Goal: Navigation & Orientation: Understand site structure

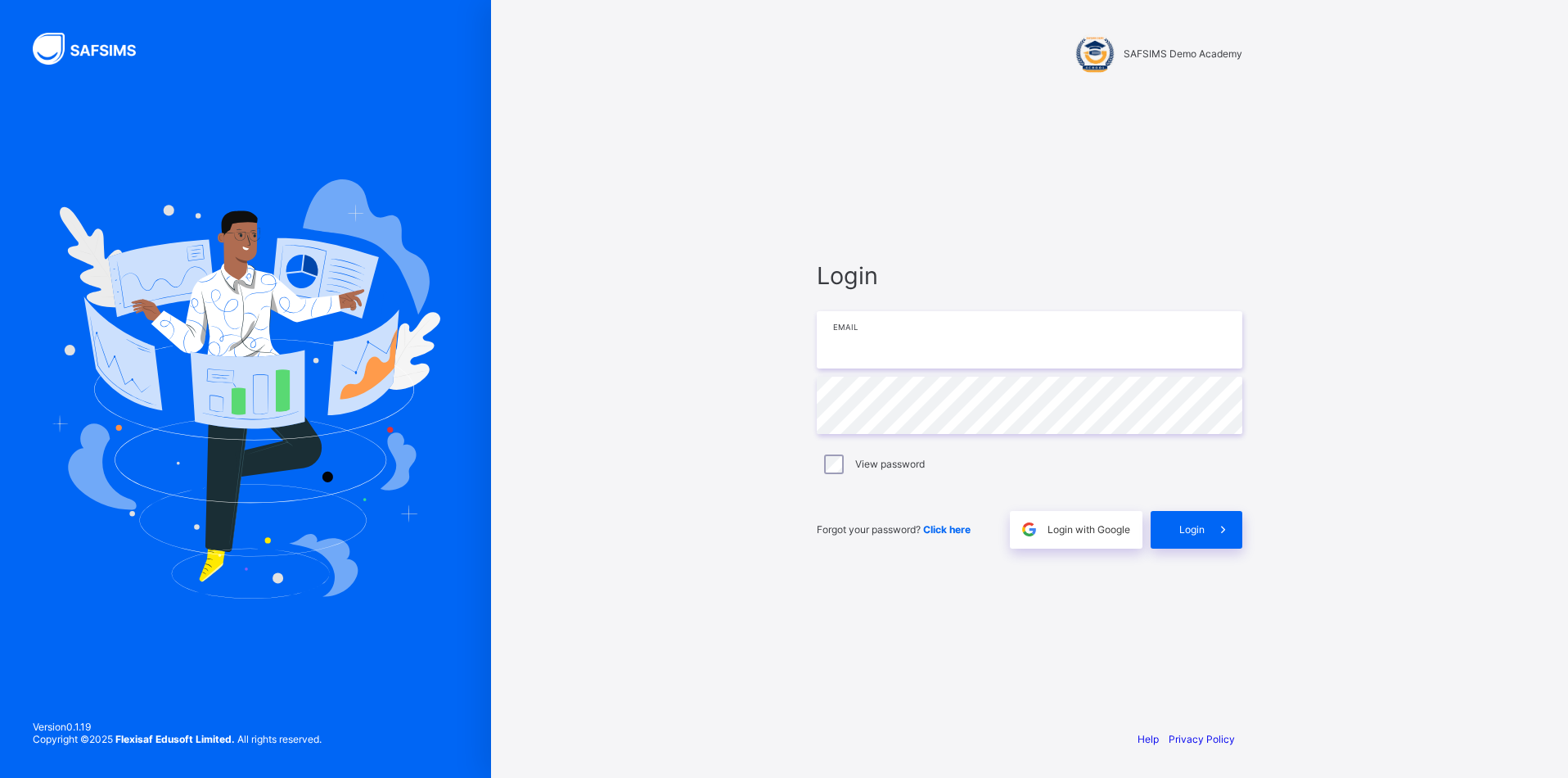
click at [910, 317] on input "email" at bounding box center [1030, 340] width 426 height 57
click at [922, 357] on input "email" at bounding box center [1030, 340] width 426 height 57
click at [969, 349] on input "email" at bounding box center [1030, 340] width 426 height 57
paste input "**********"
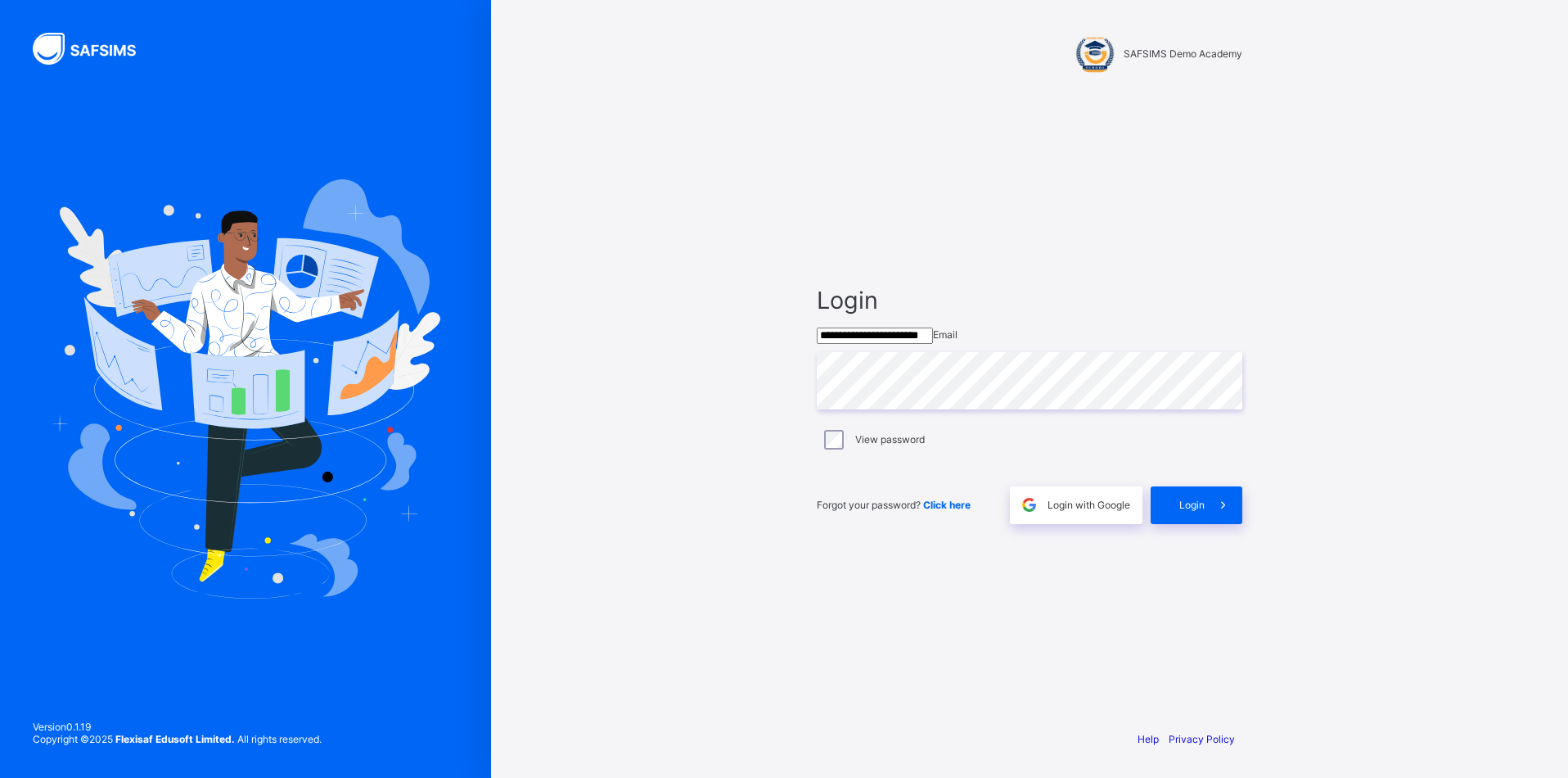
type input "**********"
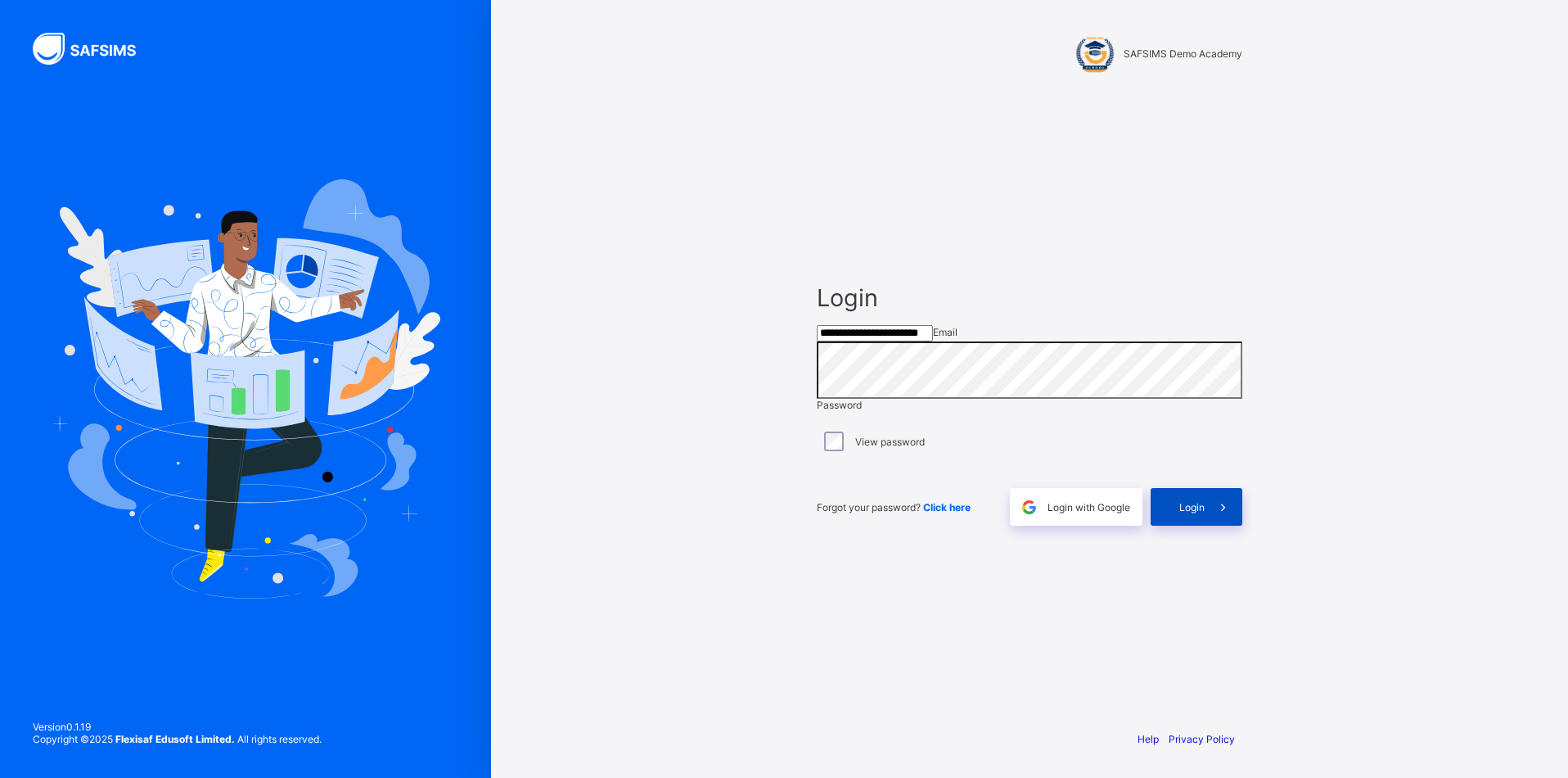
click at [1188, 513] on span "Login" at bounding box center [1193, 507] width 26 height 12
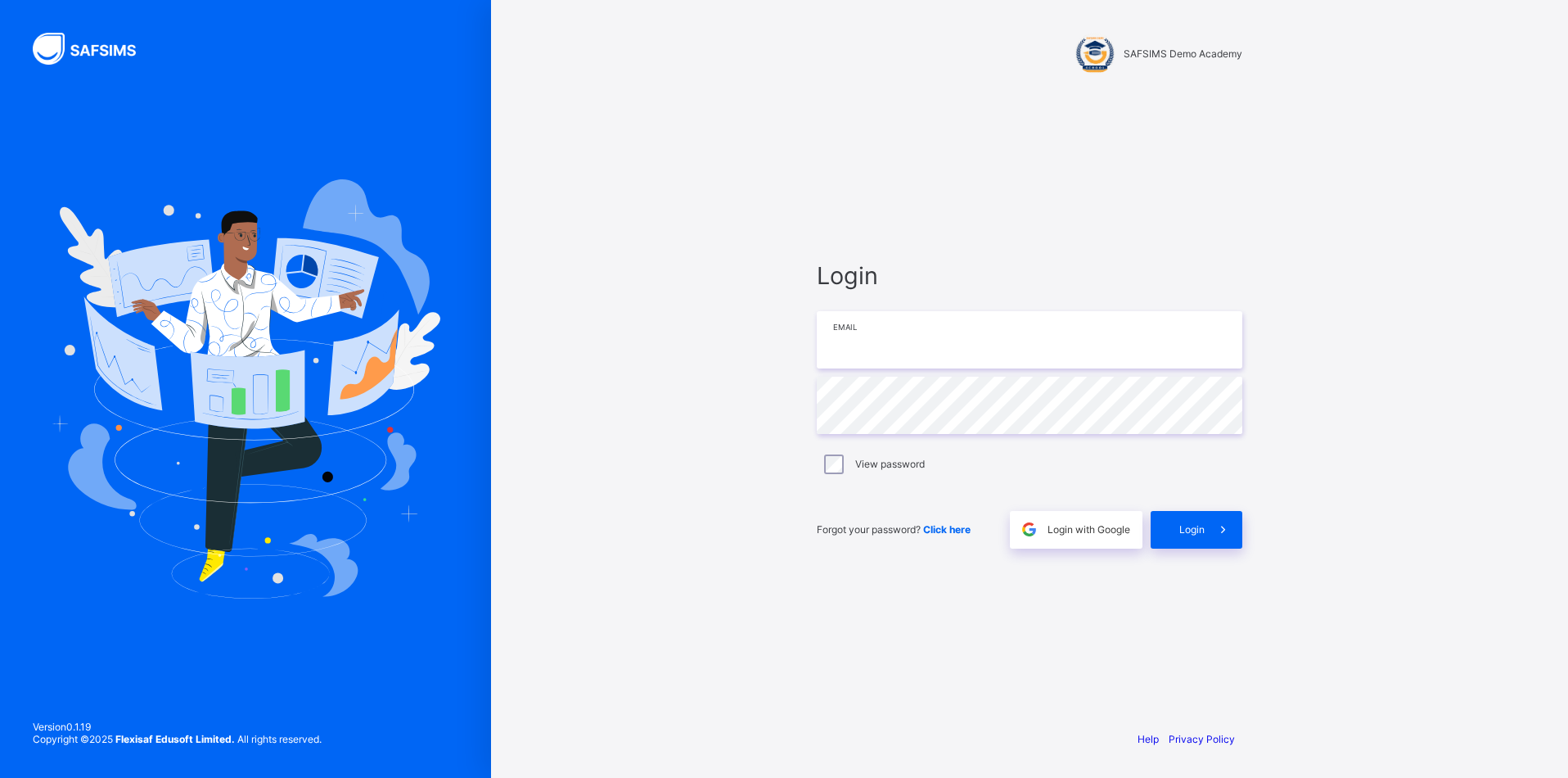
click at [927, 356] on input "email" at bounding box center [1030, 340] width 426 height 57
type input "**********"
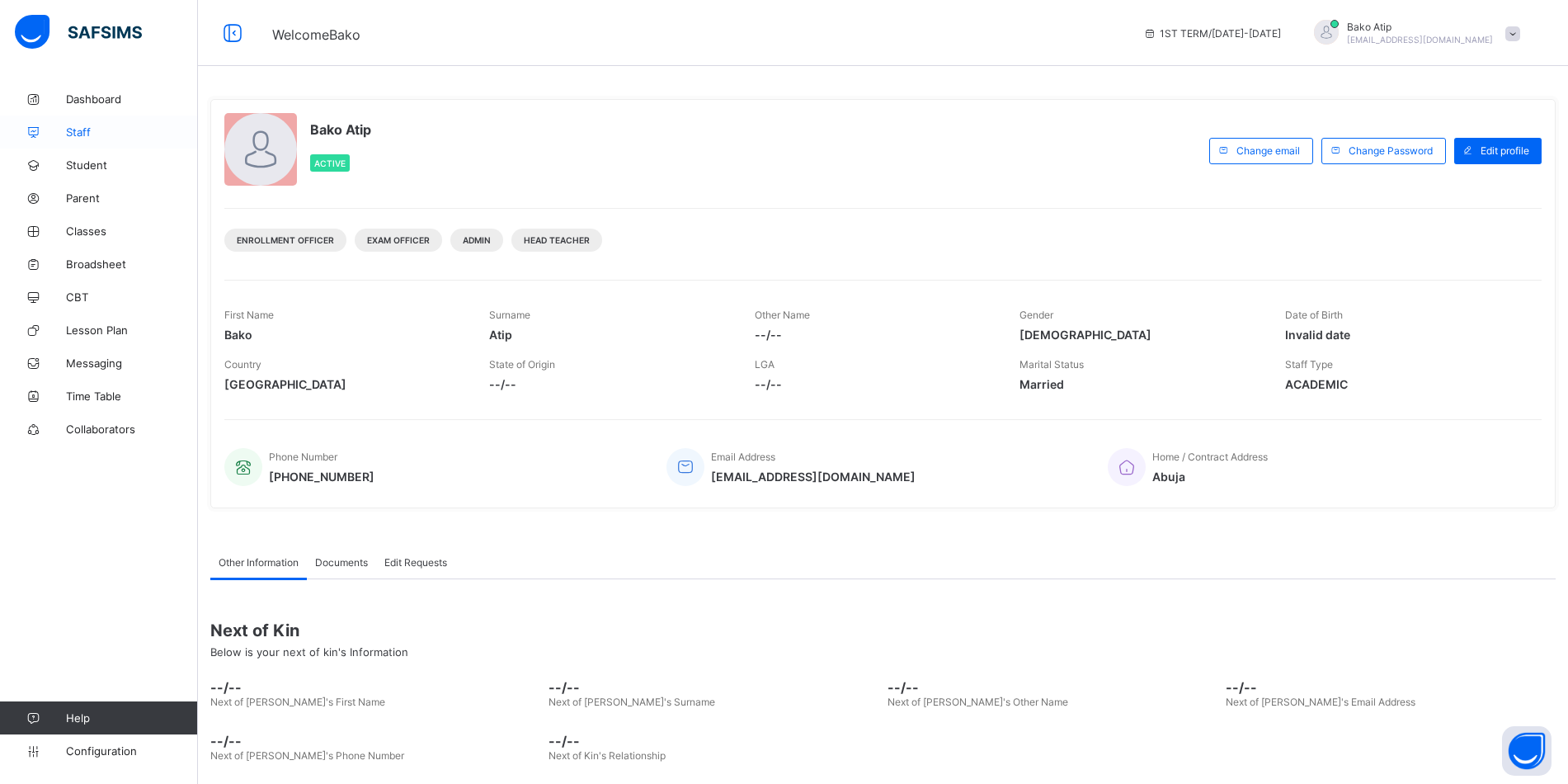
click at [78, 128] on span "Staff" at bounding box center [131, 132] width 132 height 13
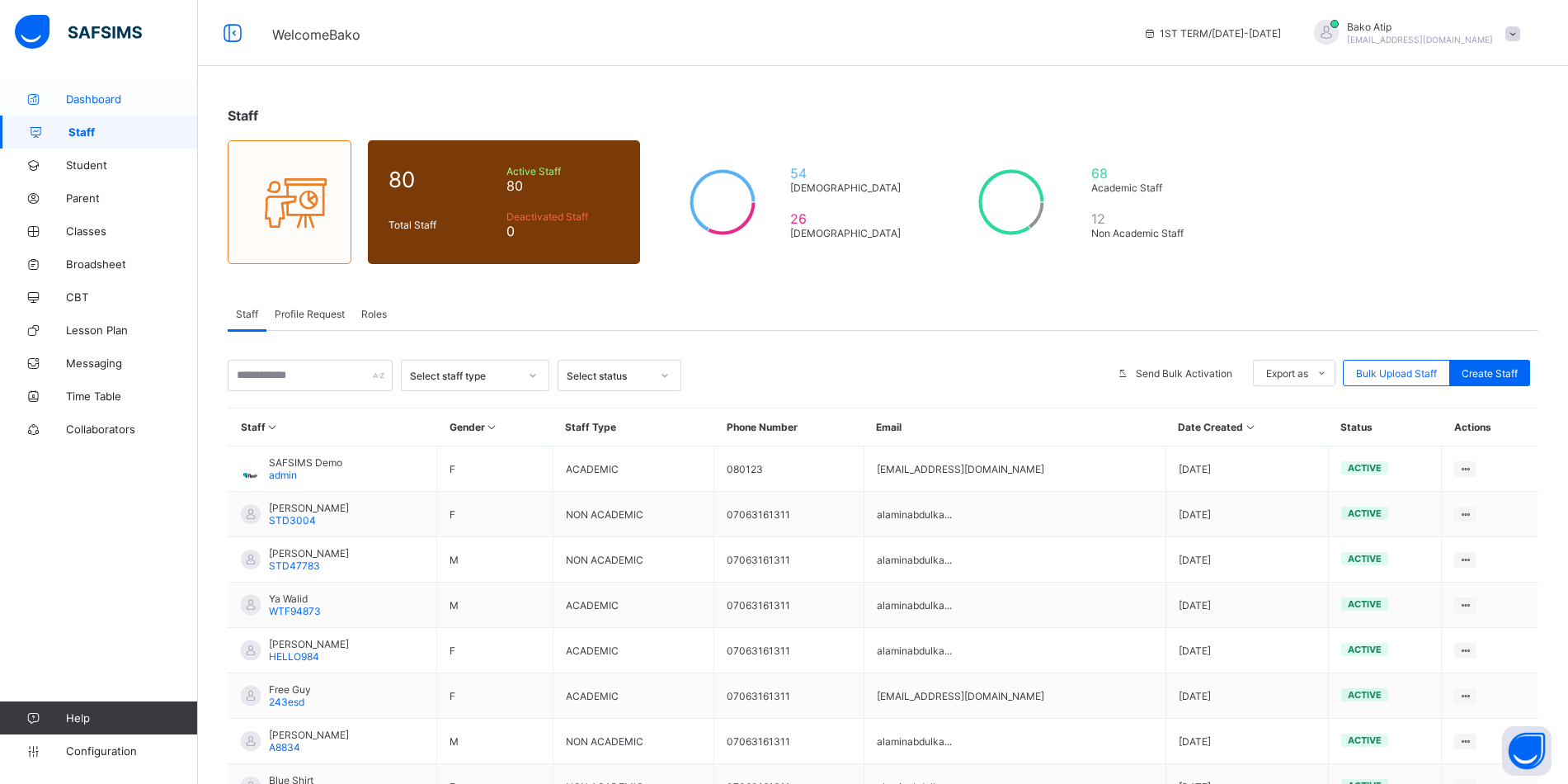
click at [91, 97] on span "Dashboard" at bounding box center [131, 99] width 132 height 13
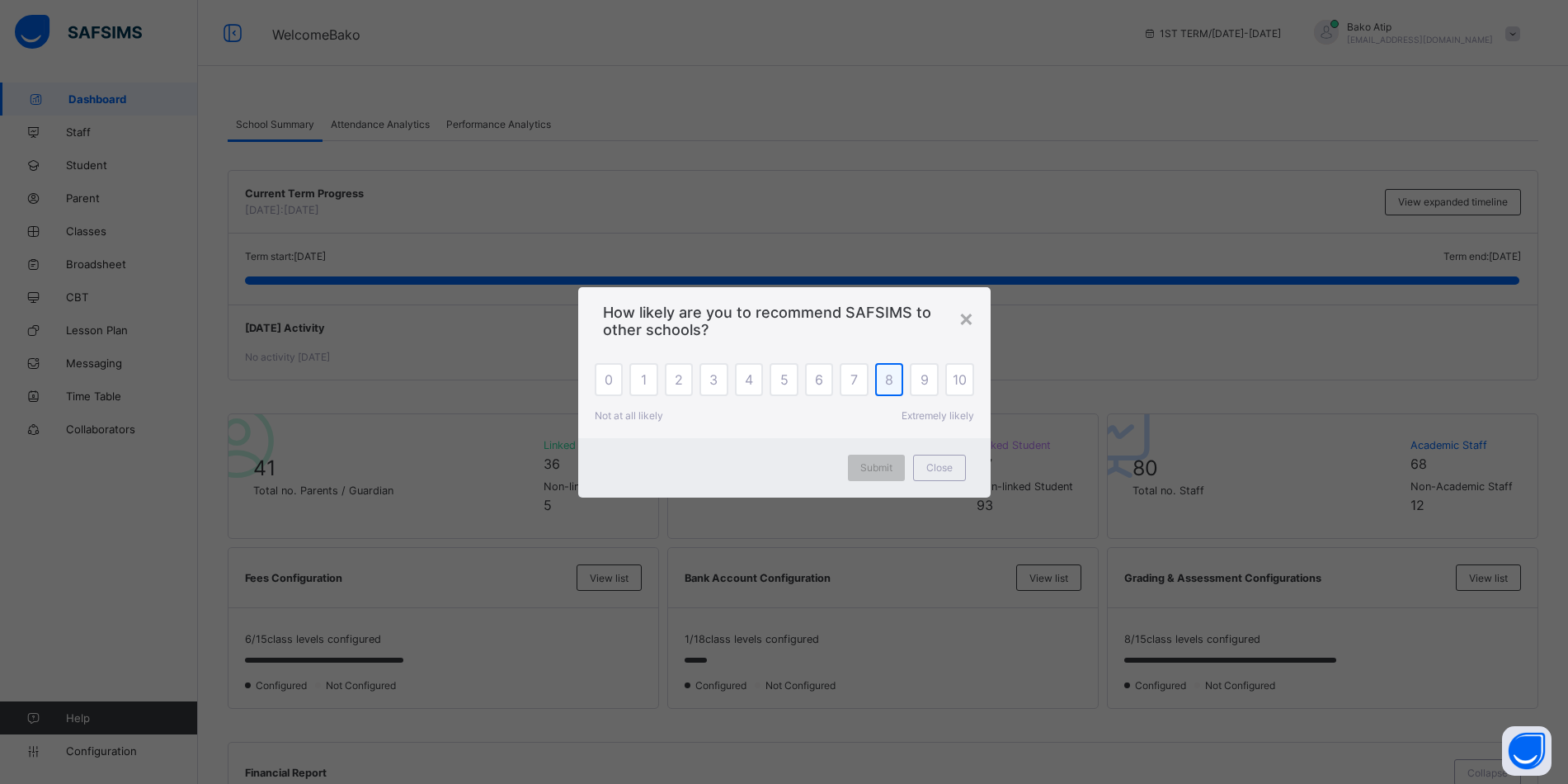
click at [890, 383] on span "8" at bounding box center [889, 380] width 8 height 17
click at [887, 472] on span "Submit" at bounding box center [876, 467] width 32 height 12
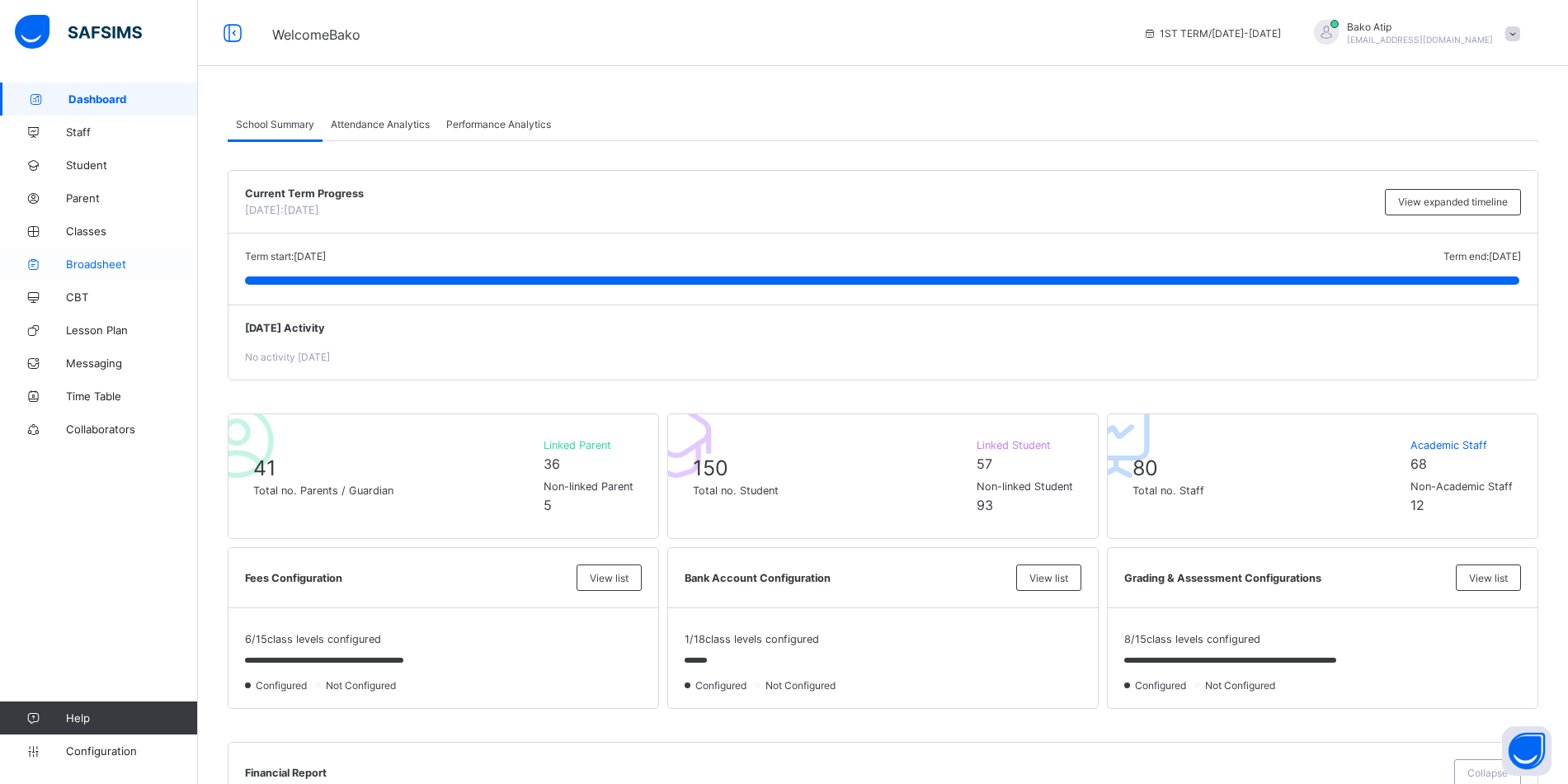
click at [112, 267] on span "Broadsheet" at bounding box center [131, 264] width 132 height 13
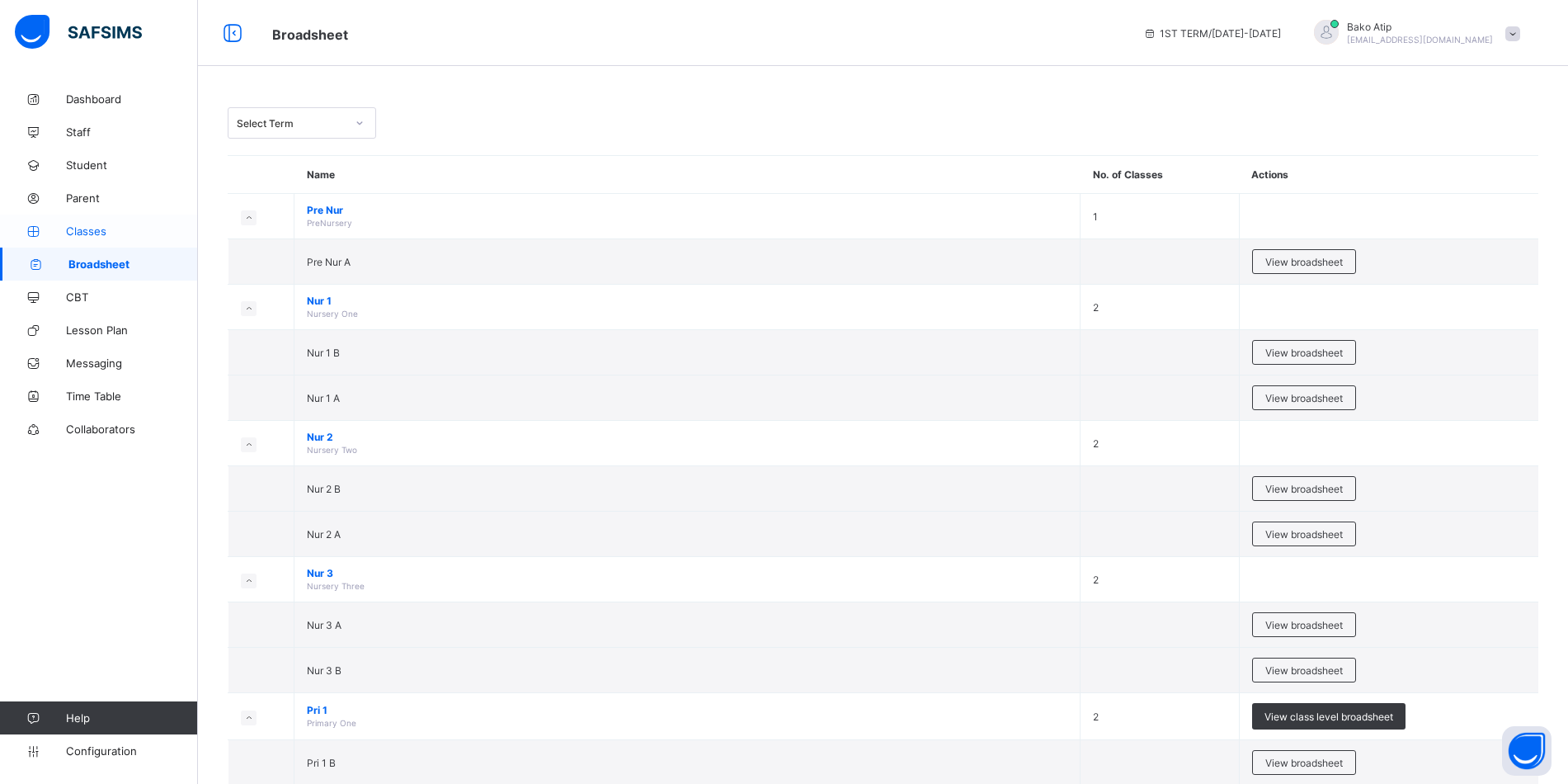
click at [128, 228] on span "Classes" at bounding box center [131, 231] width 132 height 13
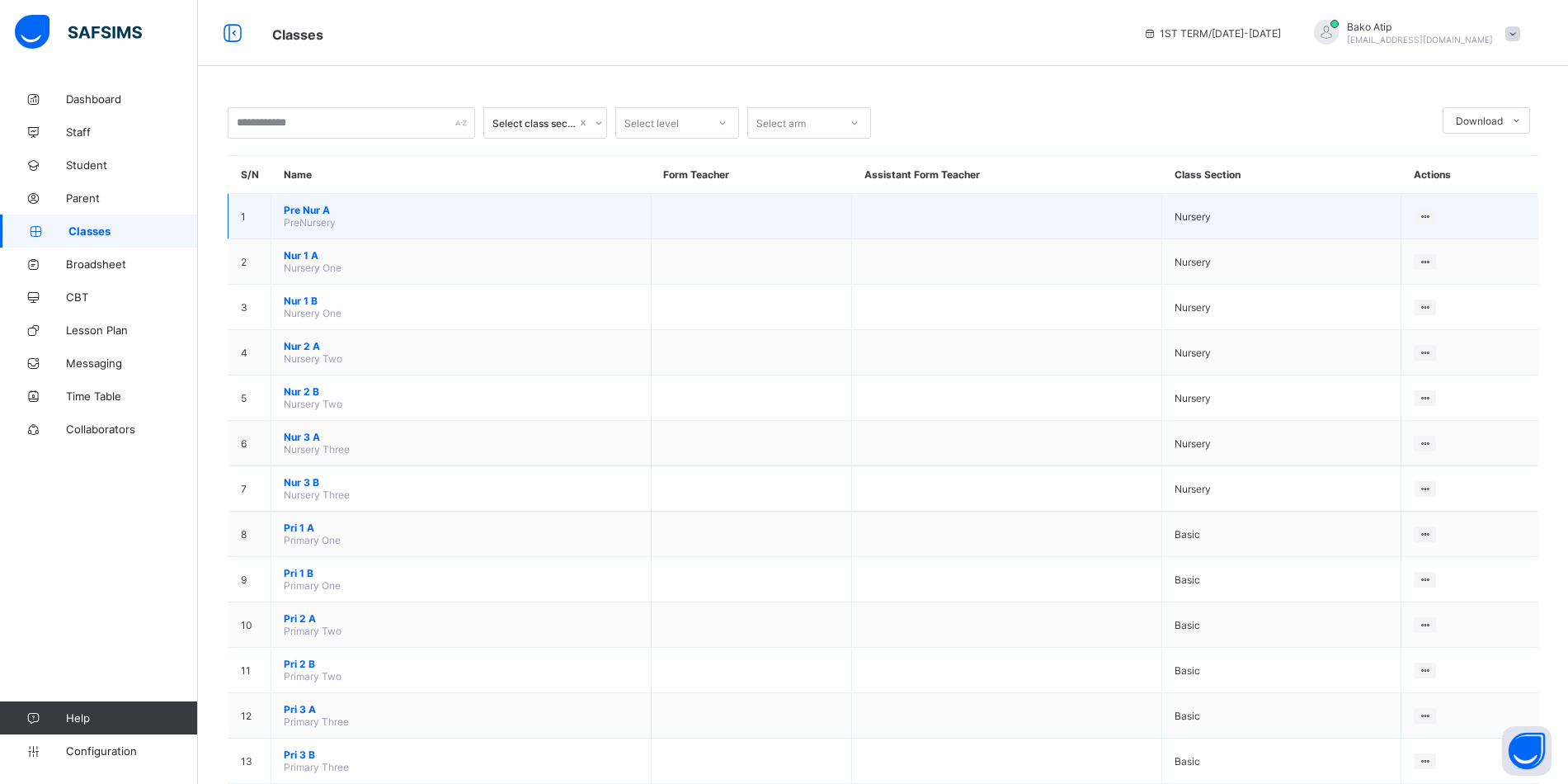
click at [271, 217] on td "Pre Nur A PreNursery" at bounding box center [461, 217] width 380 height 45
click at [1401, 225] on td "Nursery" at bounding box center [1281, 217] width 240 height 45
click at [1103, 223] on td at bounding box center [1006, 217] width 310 height 45
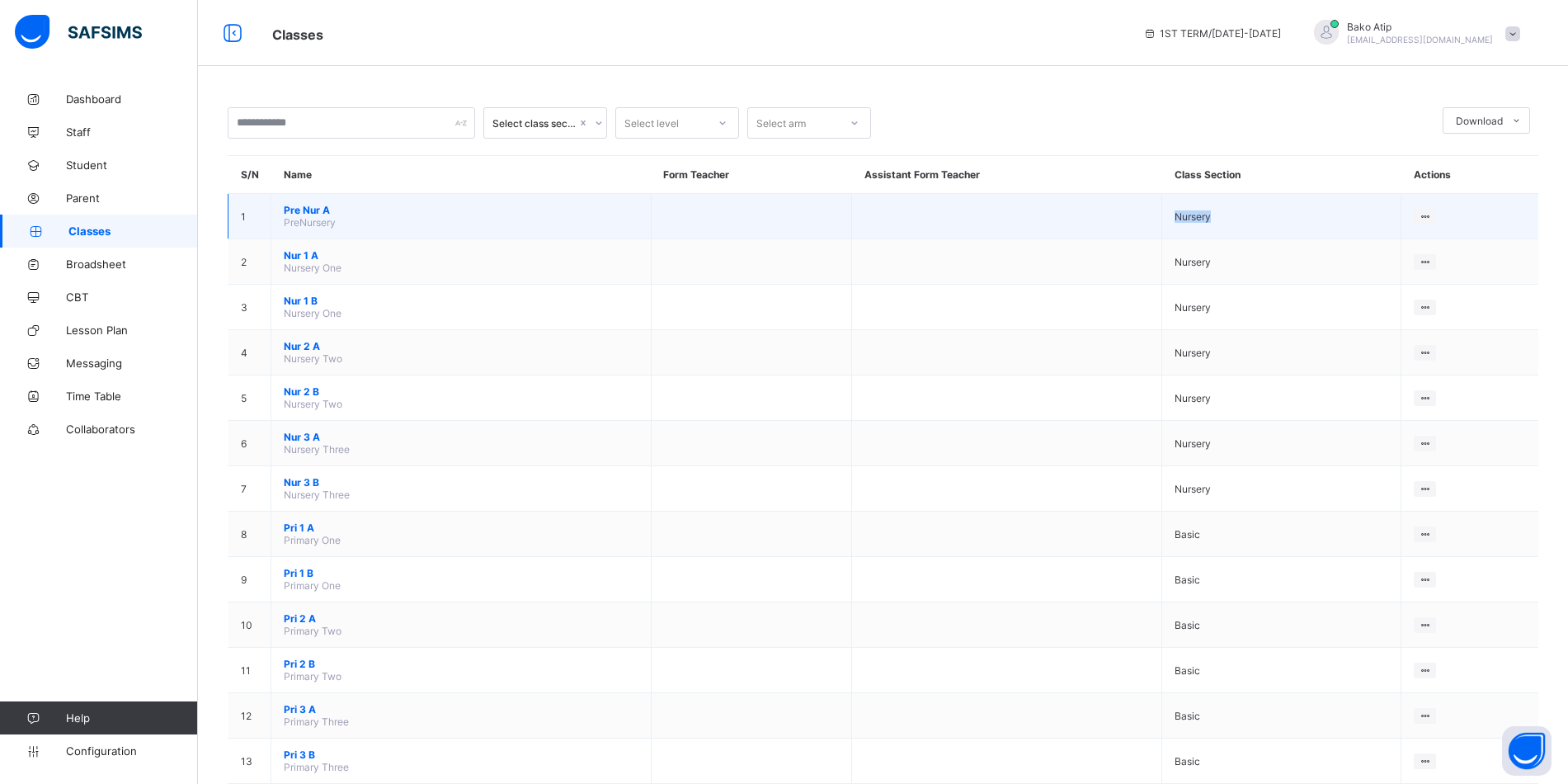
click at [1103, 223] on td at bounding box center [1006, 217] width 310 height 45
click at [898, 216] on td at bounding box center [1006, 217] width 310 height 45
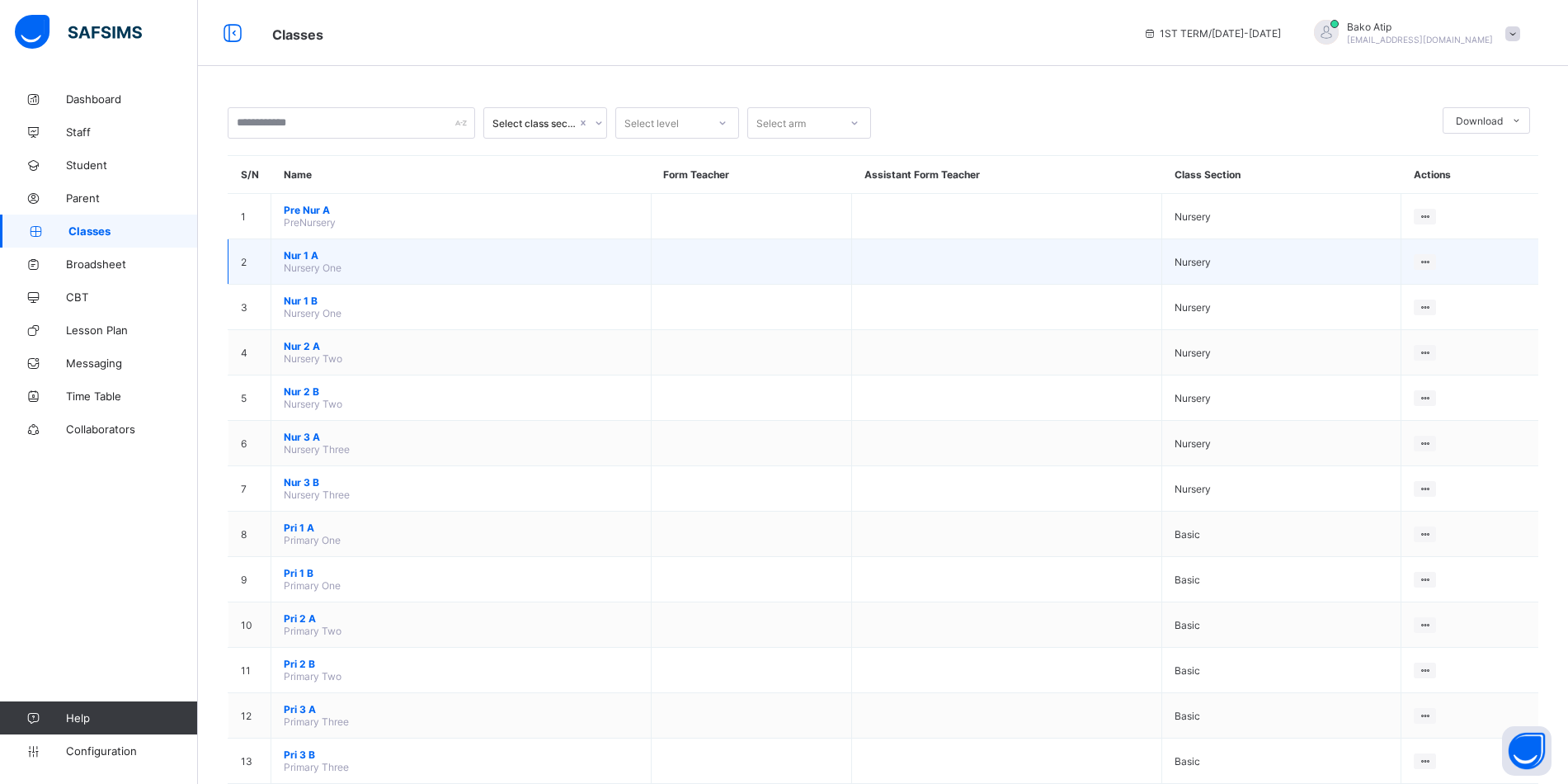
click at [276, 269] on td "Nur 1 A Nursery One" at bounding box center [461, 262] width 380 height 45
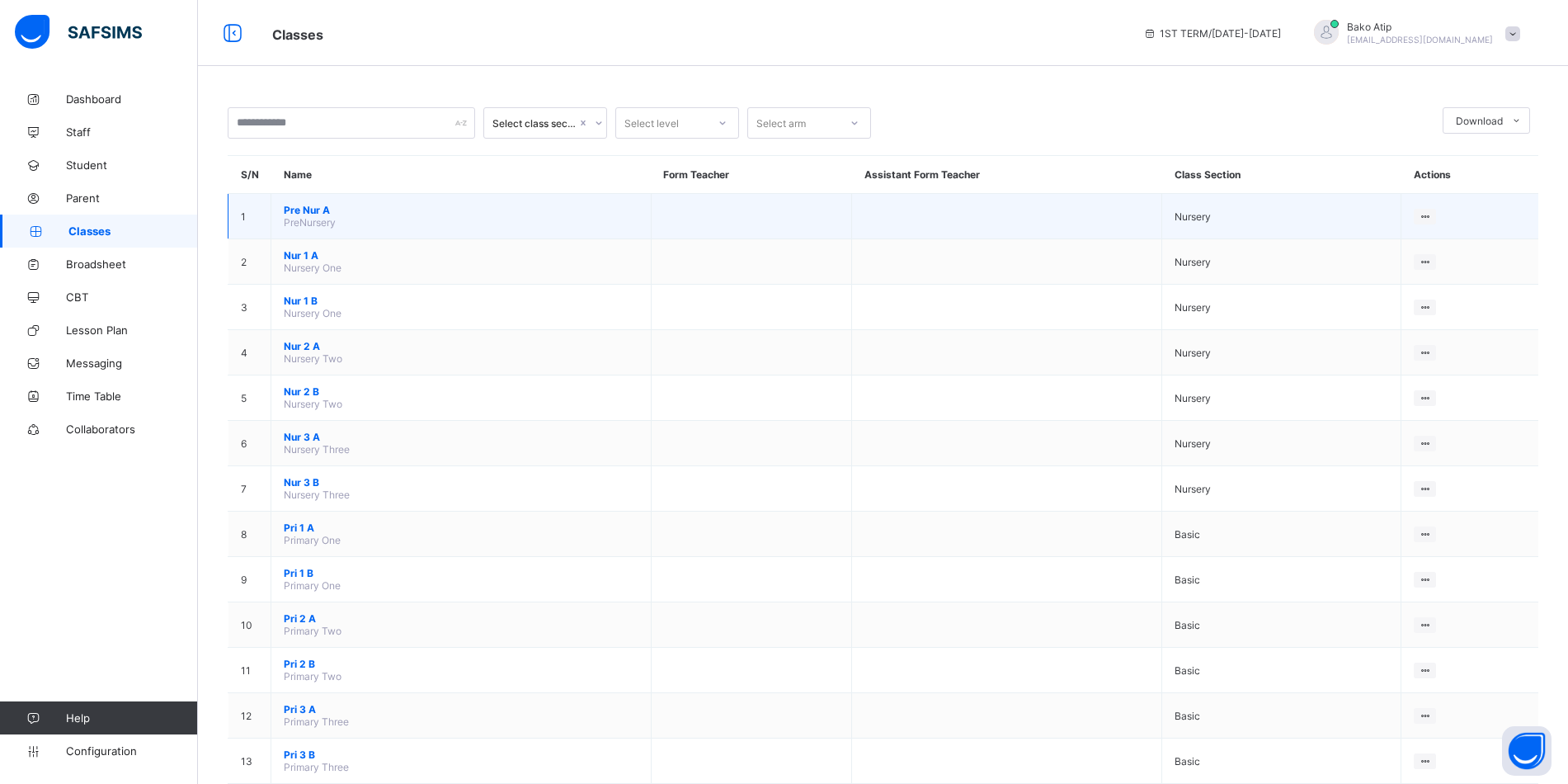
click at [271, 214] on td "Pre Nur A PreNursery" at bounding box center [461, 217] width 380 height 45
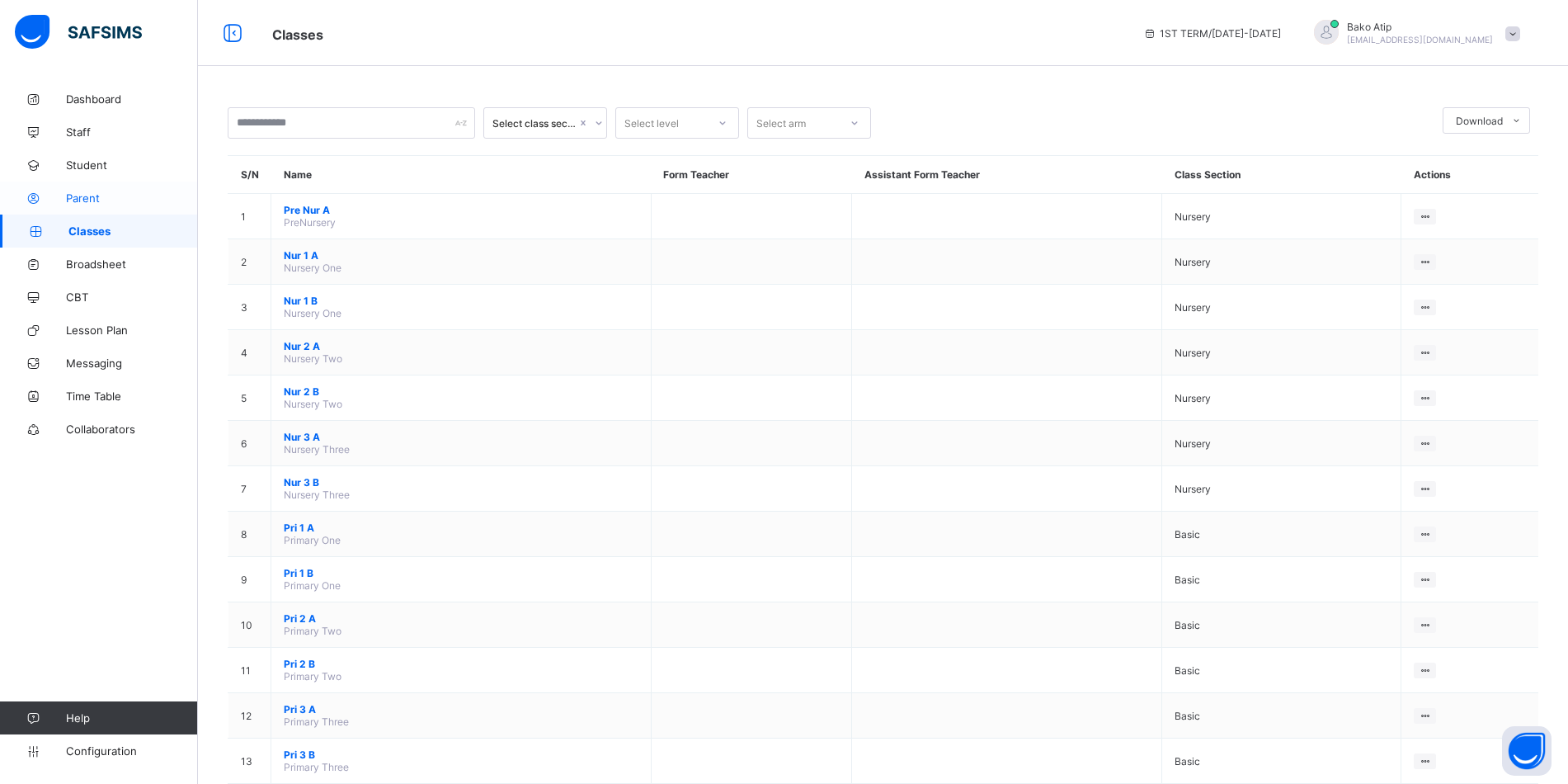
click at [110, 205] on link "Parent" at bounding box center [99, 198] width 198 height 33
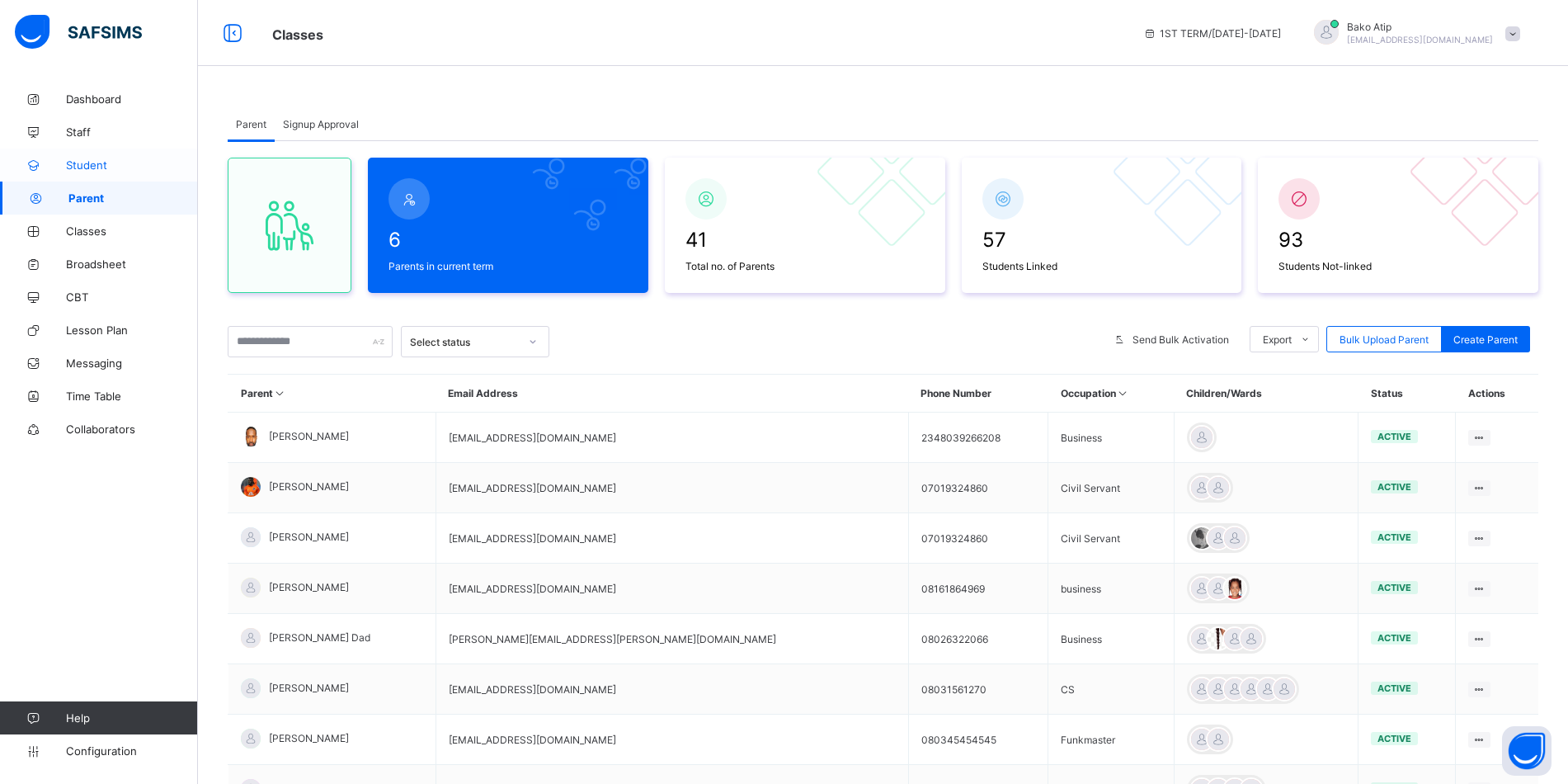
click at [112, 161] on span "Student" at bounding box center [131, 165] width 132 height 13
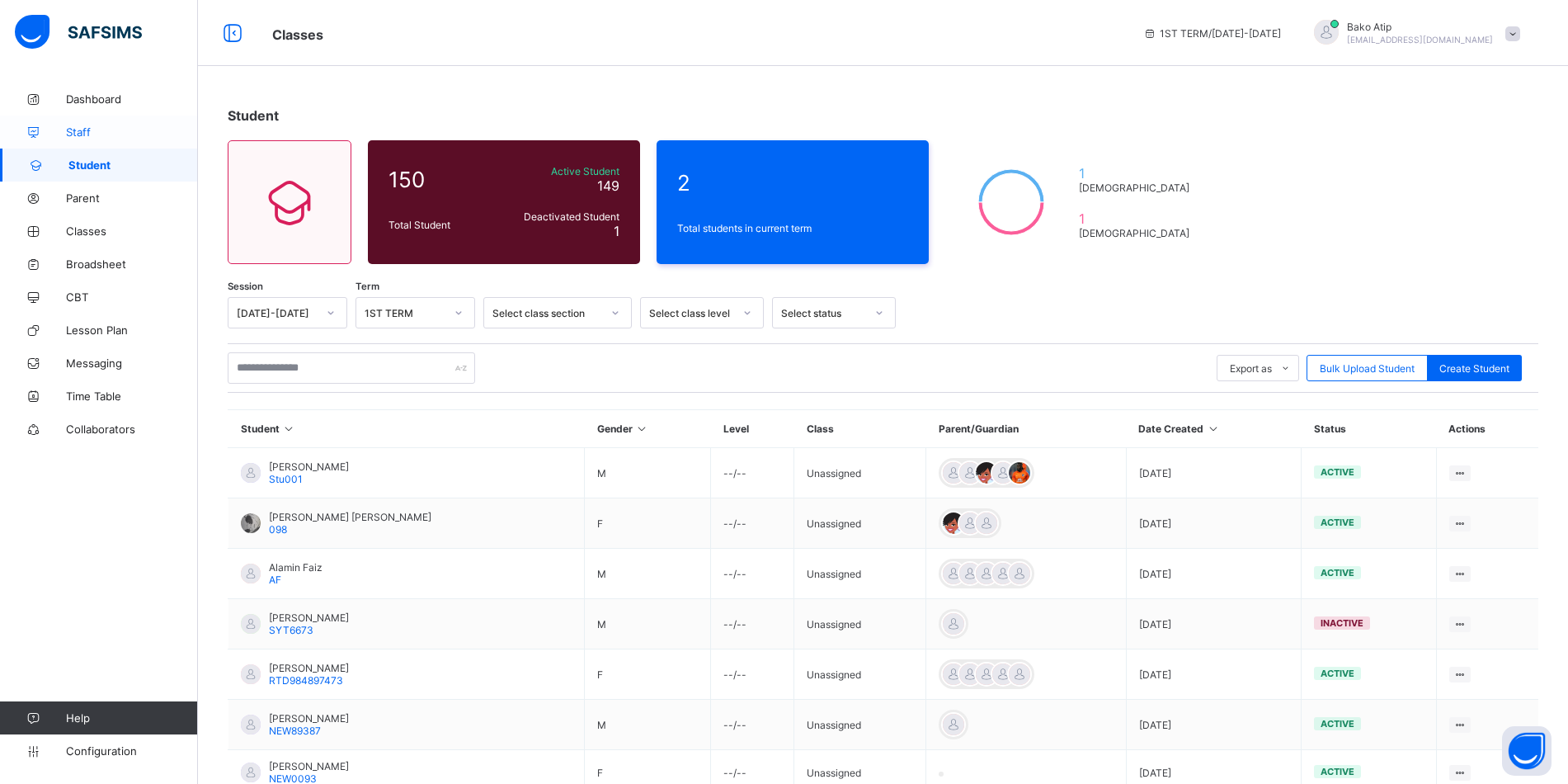
click at [114, 133] on span "Staff" at bounding box center [131, 132] width 132 height 13
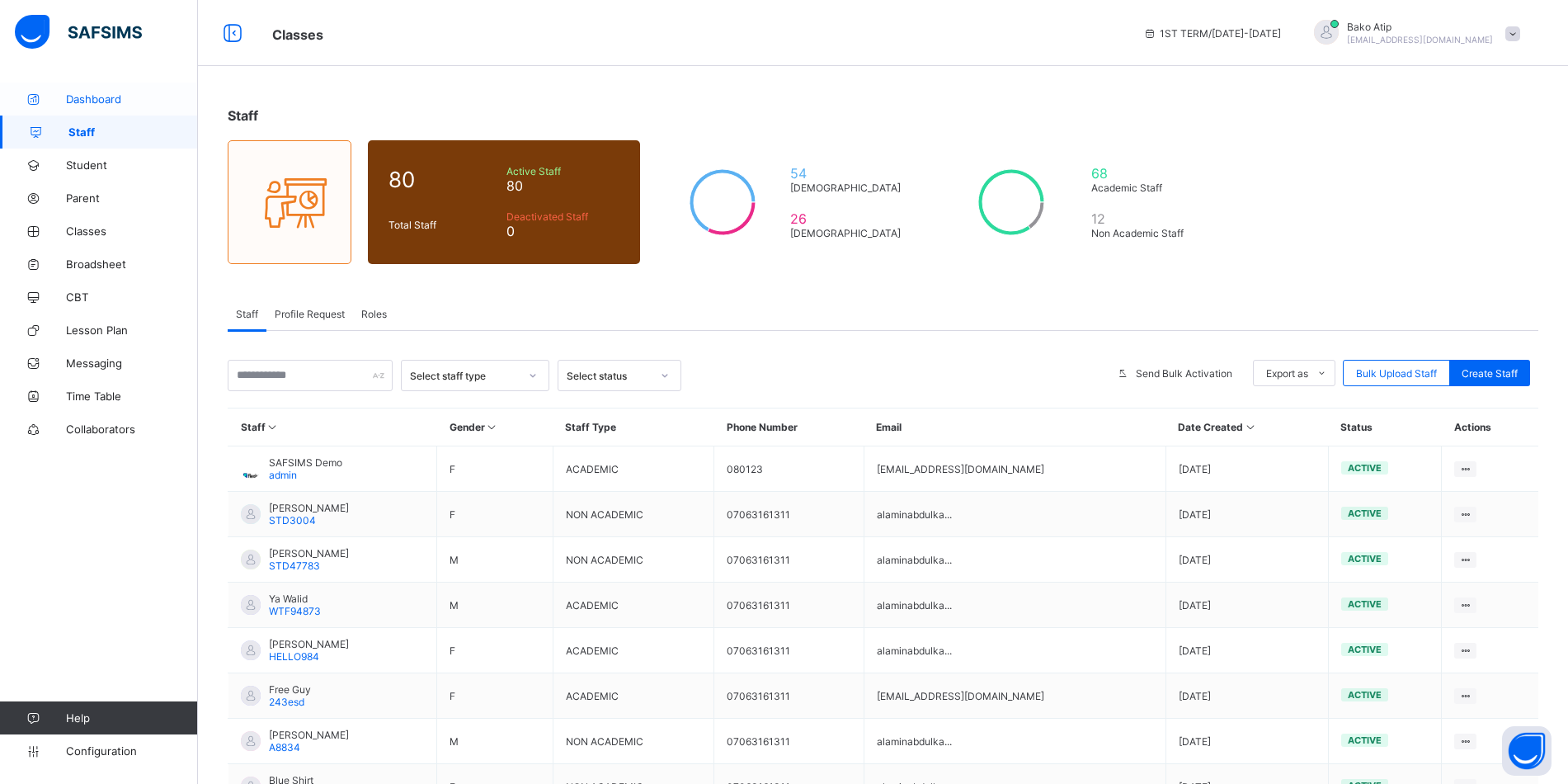
click at [110, 103] on span "Dashboard" at bounding box center [131, 99] width 132 height 13
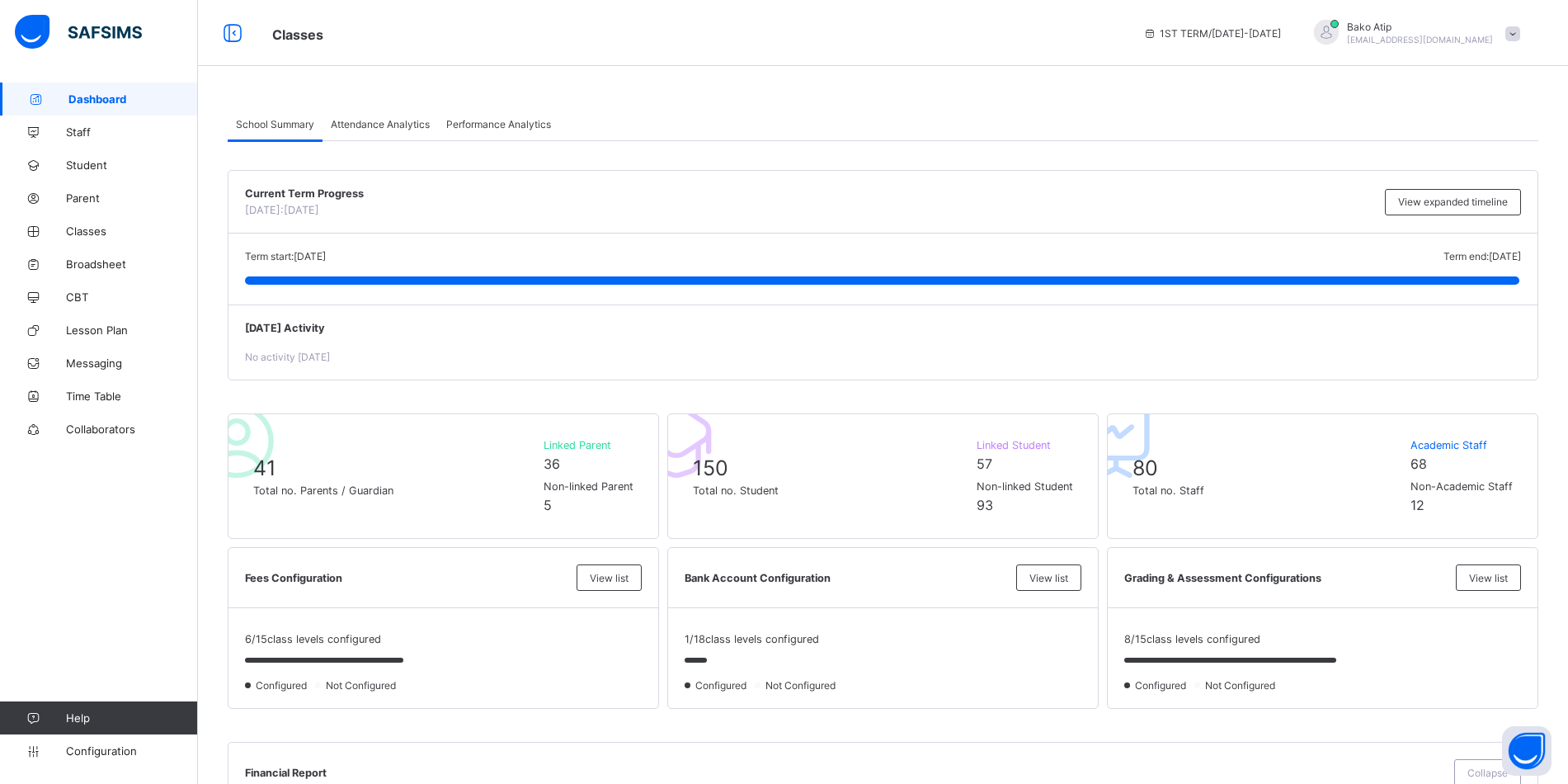
click at [364, 126] on span "Attendance Analytics" at bounding box center [380, 124] width 99 height 12
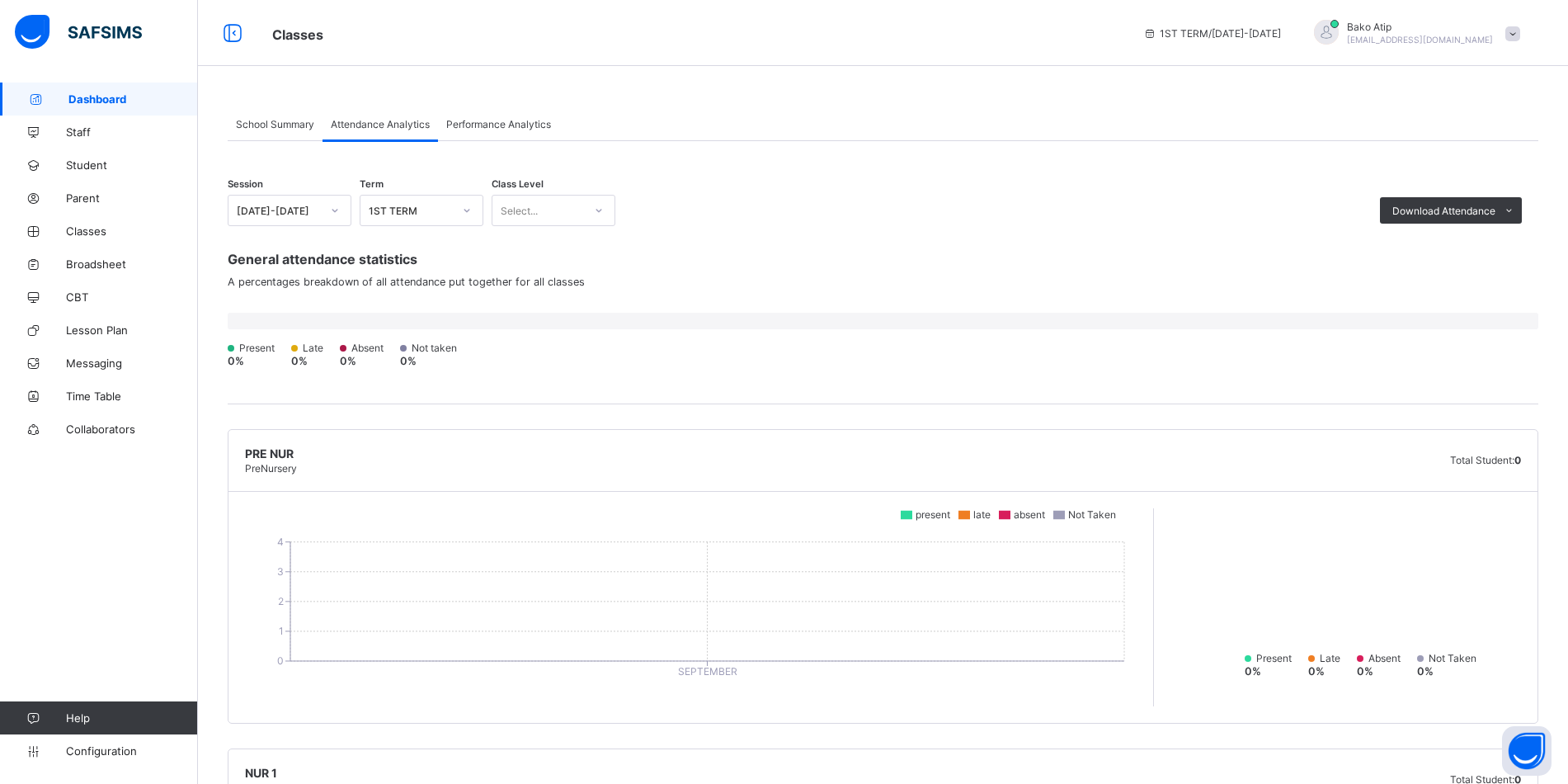
click at [472, 131] on div "Performance Analytics" at bounding box center [498, 124] width 121 height 33
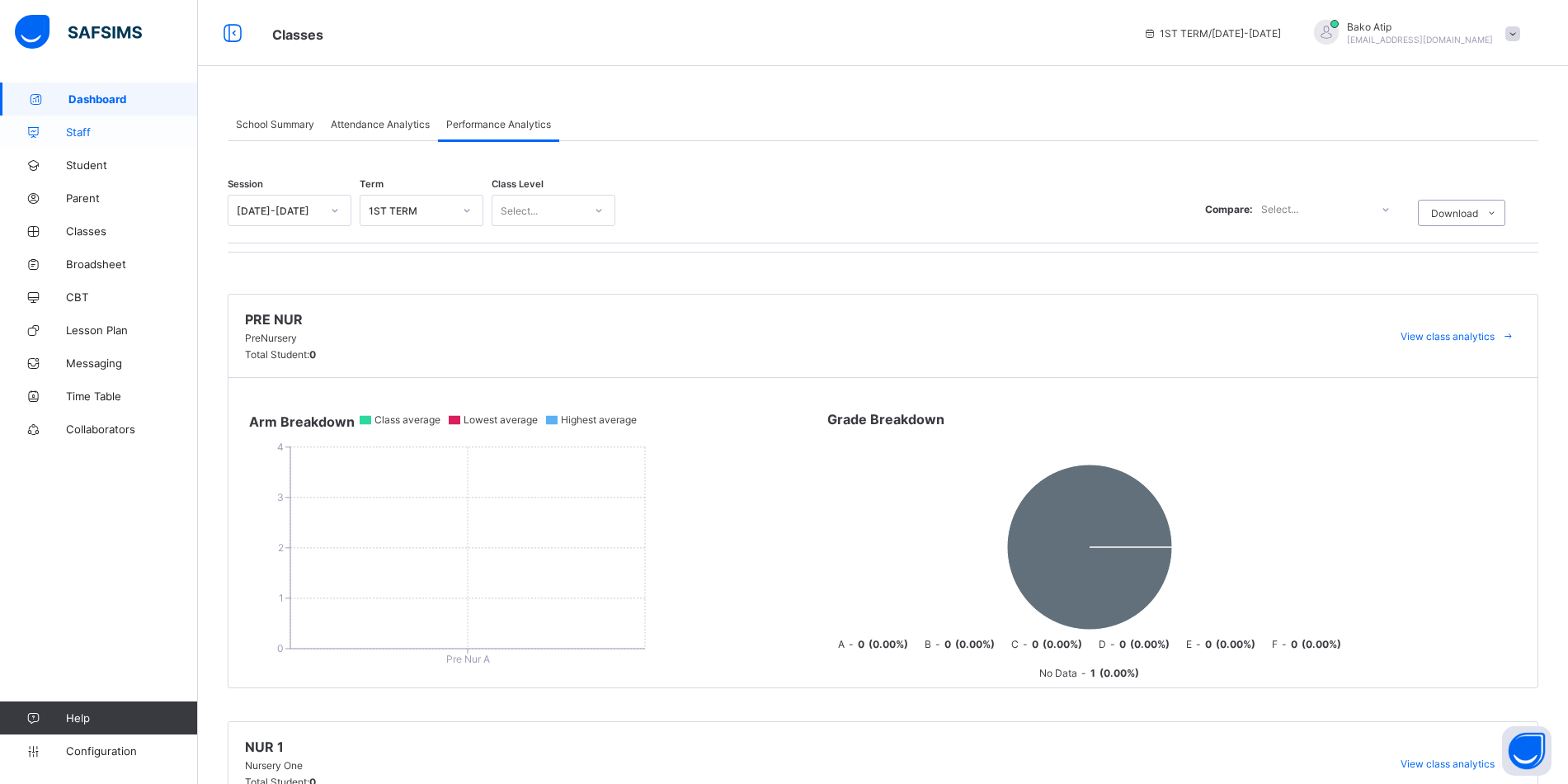
click at [147, 131] on span "Staff" at bounding box center [131, 132] width 132 height 13
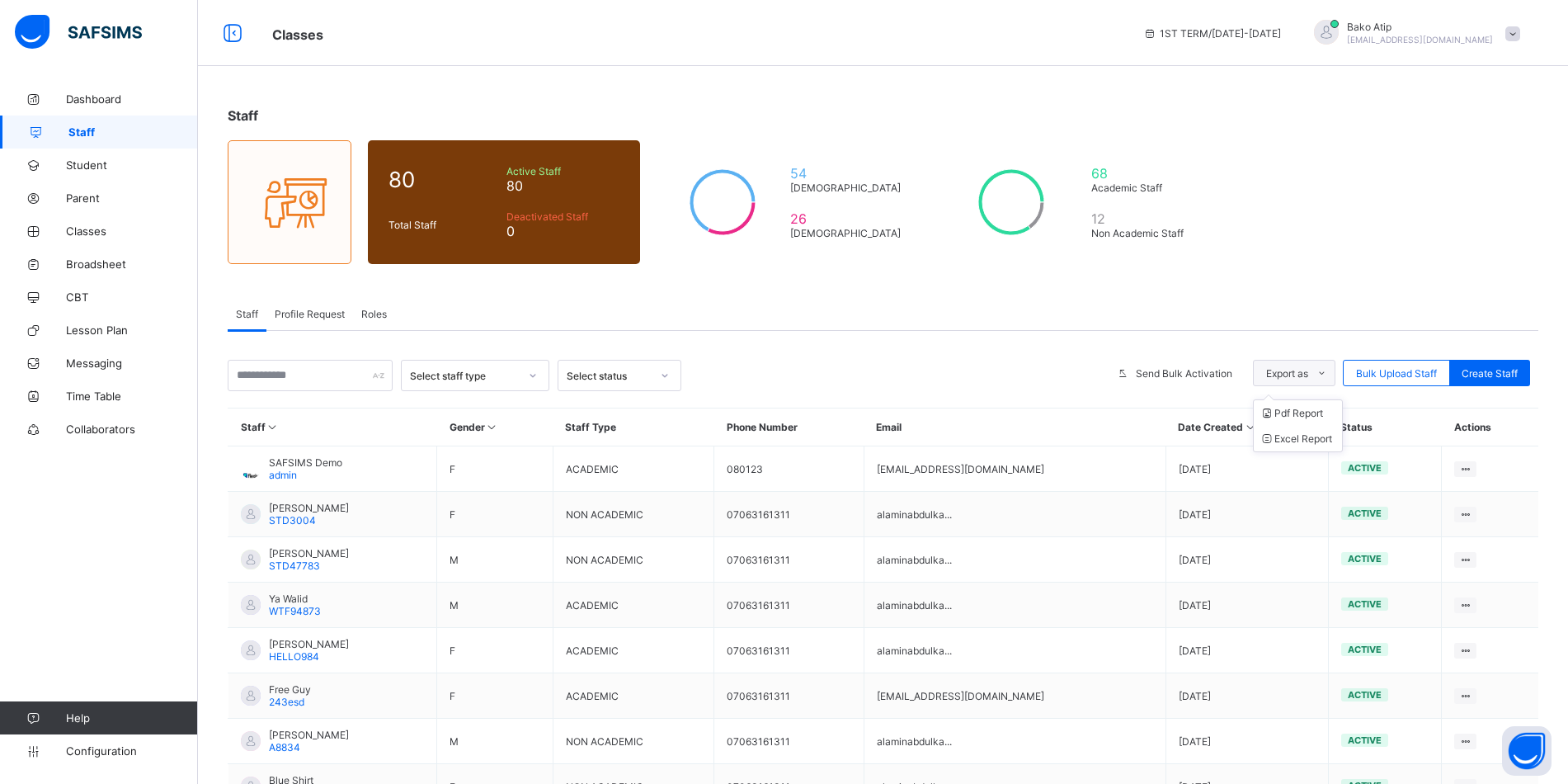
click at [1335, 378] on span at bounding box center [1321, 373] width 27 height 27
click at [983, 289] on div "Staff 80 Total Staff Active Staff 80 Deactivated Staff 0 54 Male 26 Female 68 A…" at bounding box center [883, 541] width 1370 height 917
click at [89, 164] on span "Student" at bounding box center [131, 165] width 132 height 13
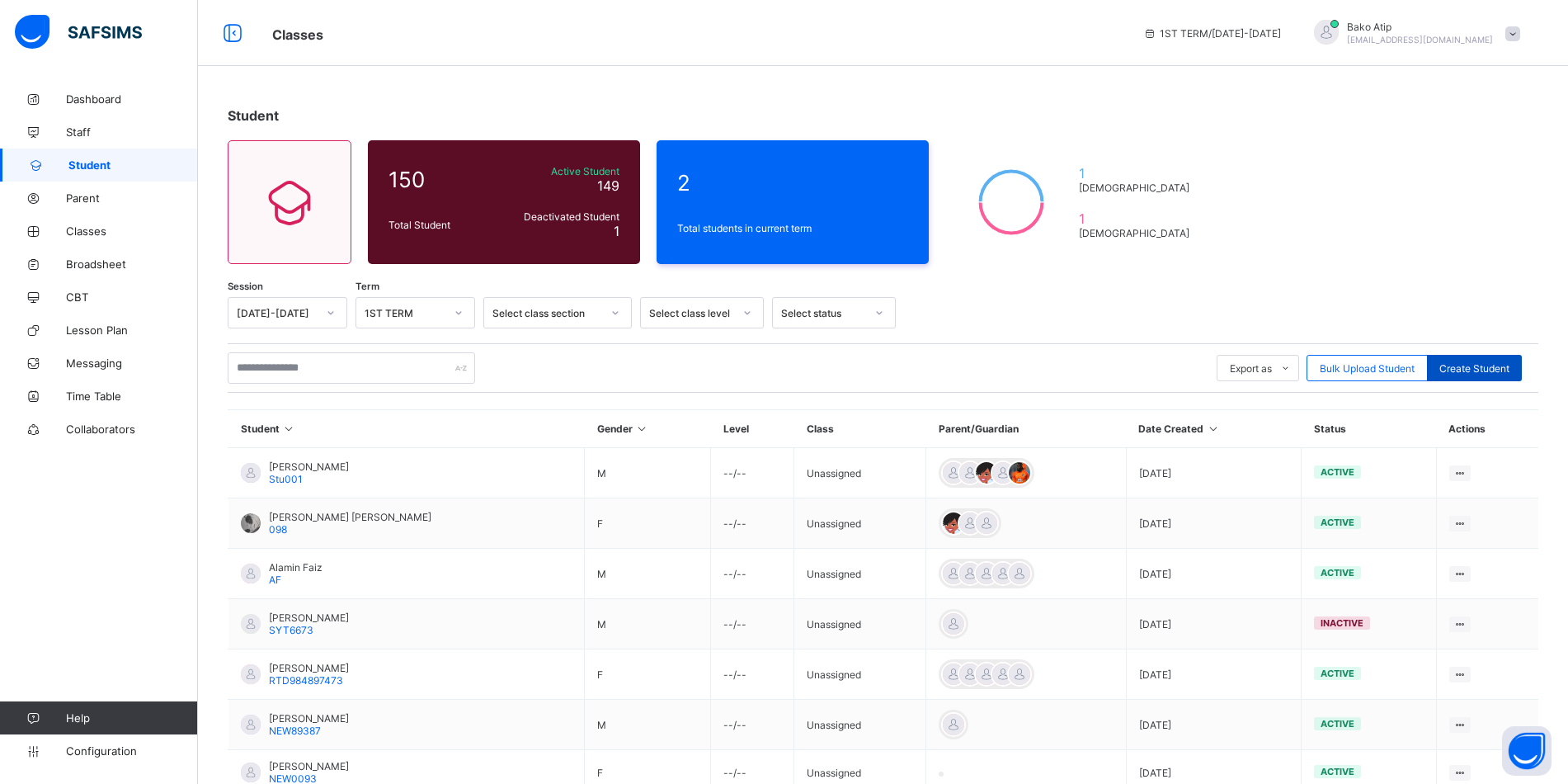
click at [1490, 373] on span "Create Student" at bounding box center [1475, 367] width 70 height 12
select select "**"
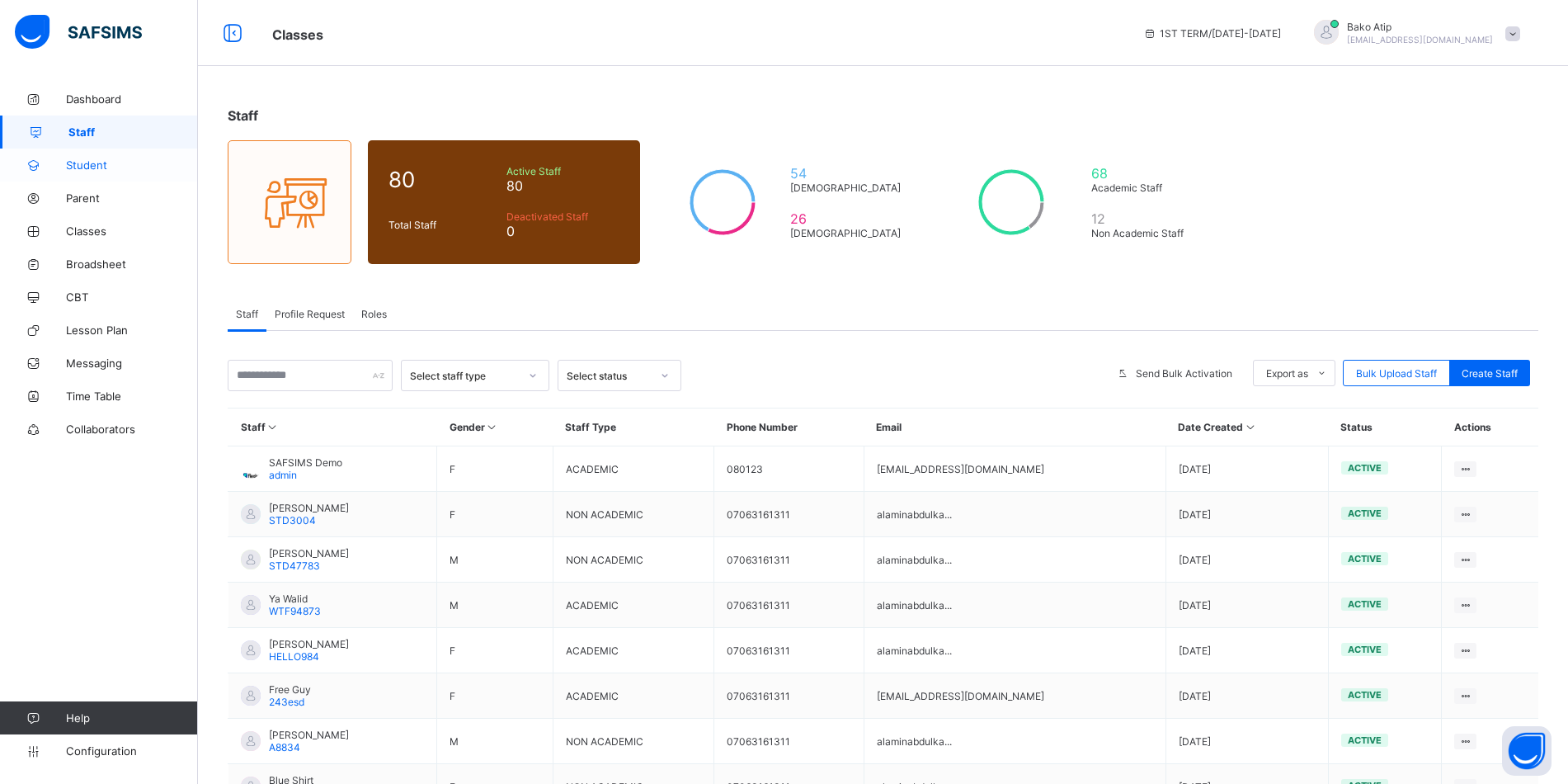
click at [107, 157] on link "Student" at bounding box center [99, 165] width 198 height 33
select select "**"
